Goal: Find specific page/section

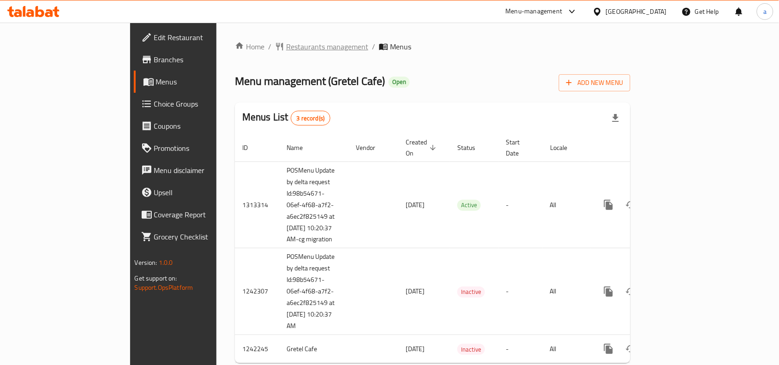
click at [286, 42] on span "Restaurants management" at bounding box center [327, 46] width 82 height 11
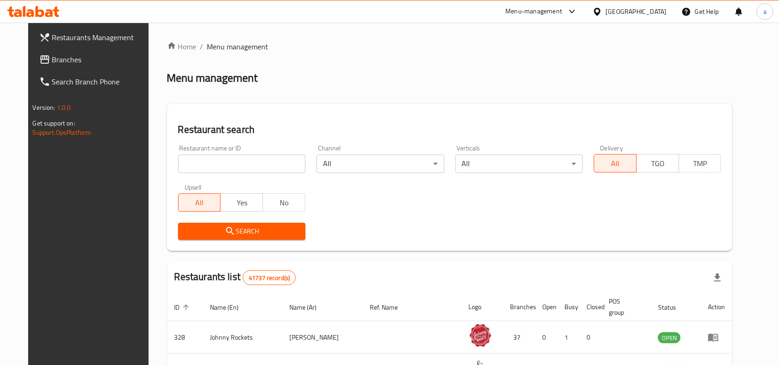
click at [186, 163] on input "search" at bounding box center [241, 164] width 127 height 18
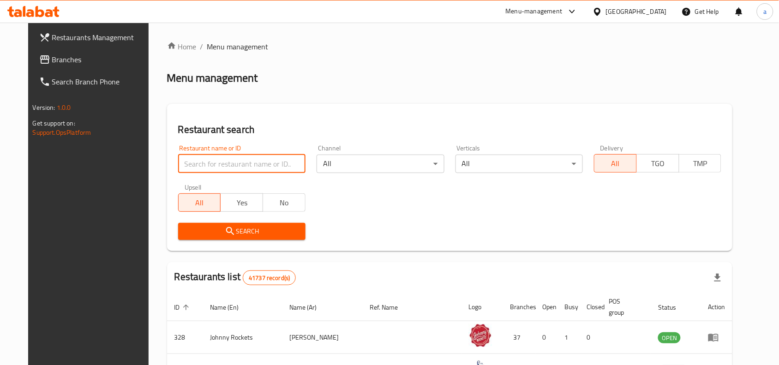
paste input "681058"
type input "681058"
click button "Search" at bounding box center [241, 231] width 127 height 17
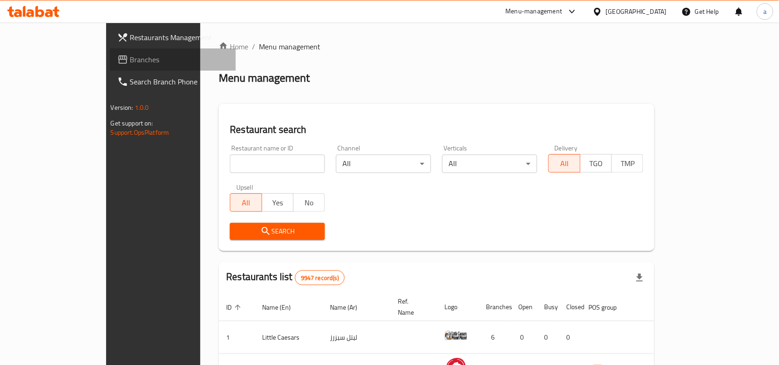
click at [130, 61] on span "Branches" at bounding box center [179, 59] width 99 height 11
